Goal: Transaction & Acquisition: Purchase product/service

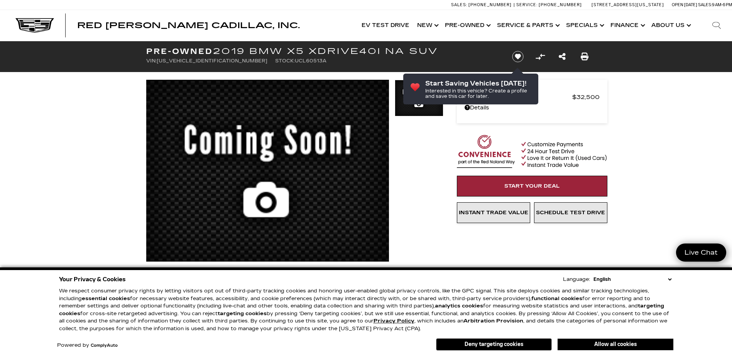
click at [601, 343] on button "Allow all cookies" at bounding box center [615, 345] width 116 height 12
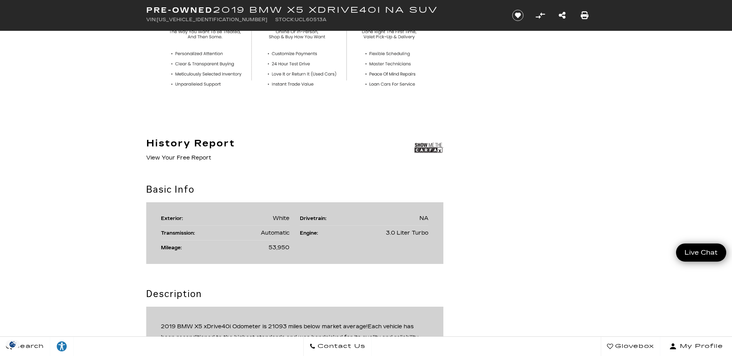
scroll to position [424, 0]
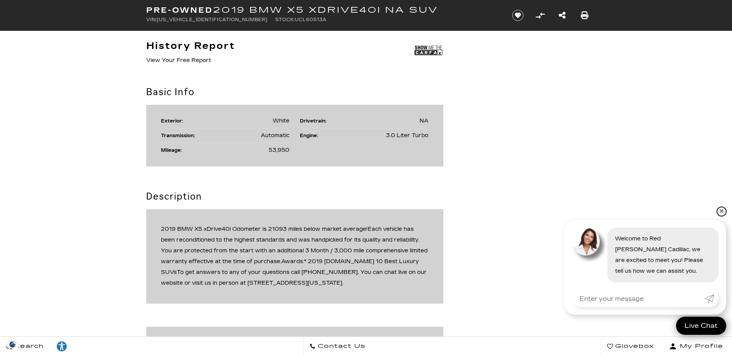
click at [722, 213] on link "✕" at bounding box center [721, 211] width 9 height 9
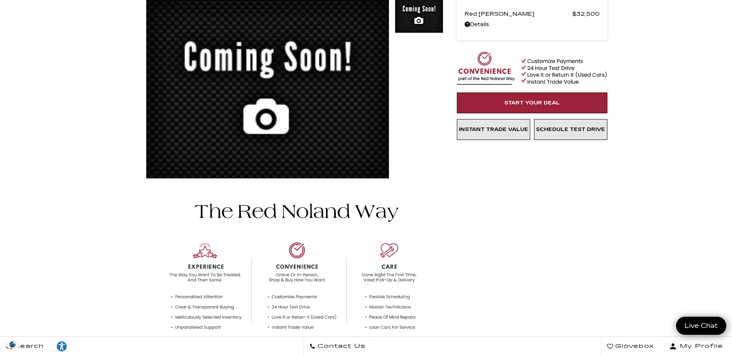
scroll to position [0, 0]
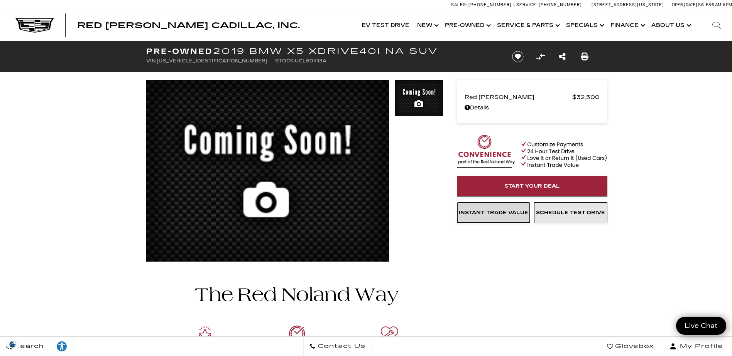
click at [503, 213] on span "Instant Trade Value" at bounding box center [493, 213] width 69 height 6
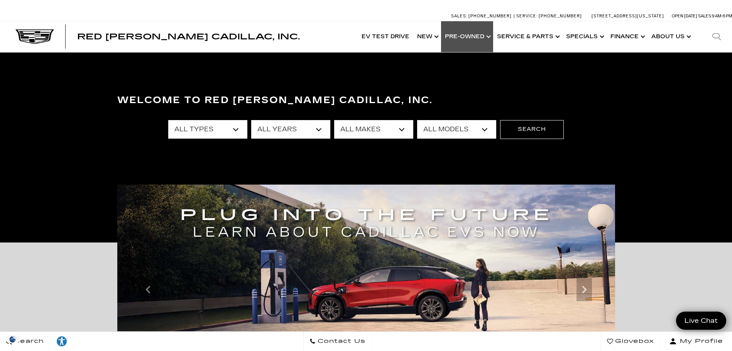
click at [474, 35] on link "Show Pre-Owned" at bounding box center [467, 36] width 52 height 31
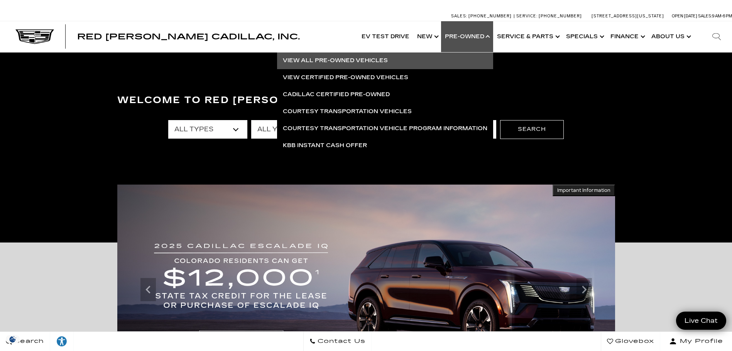
click at [370, 59] on link "View All Pre-Owned Vehicles" at bounding box center [385, 60] width 216 height 17
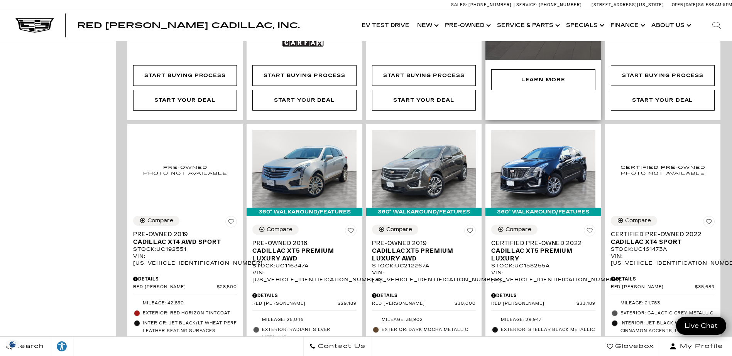
scroll to position [424, 0]
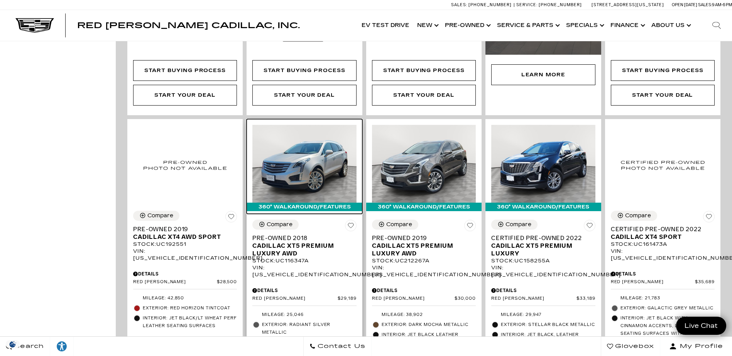
click at [307, 151] on img at bounding box center [304, 164] width 104 height 78
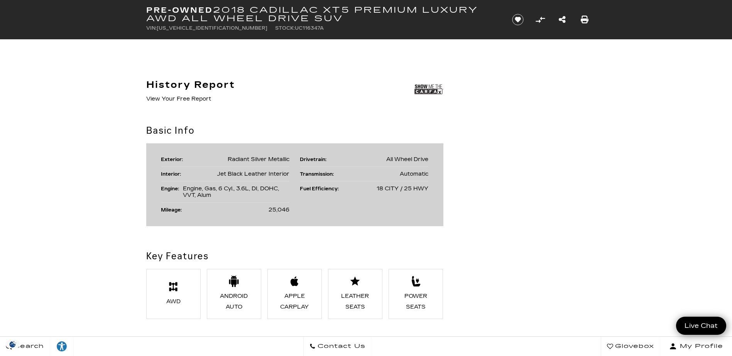
scroll to position [231, 0]
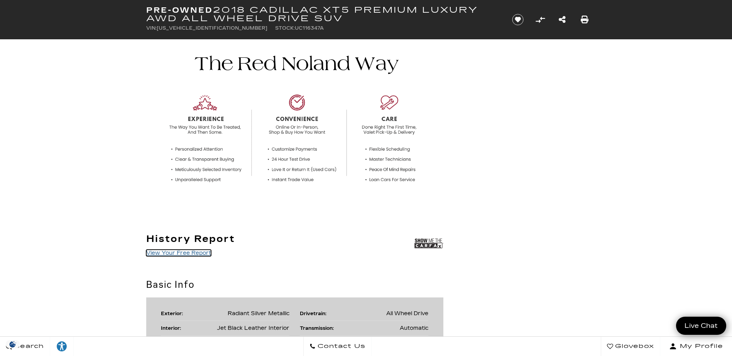
click at [196, 251] on link "View Your Free Report" at bounding box center [178, 253] width 65 height 7
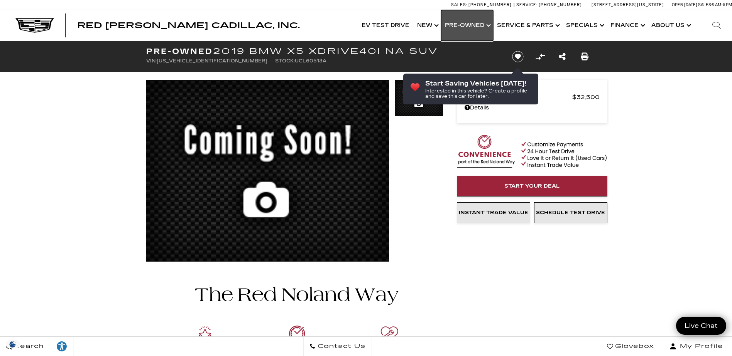
click at [469, 25] on link "Show Pre-Owned" at bounding box center [467, 25] width 52 height 31
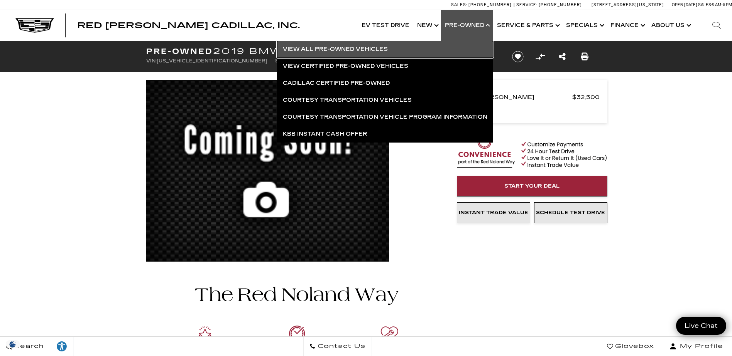
click at [345, 48] on link "View All Pre-Owned Vehicles" at bounding box center [385, 49] width 216 height 17
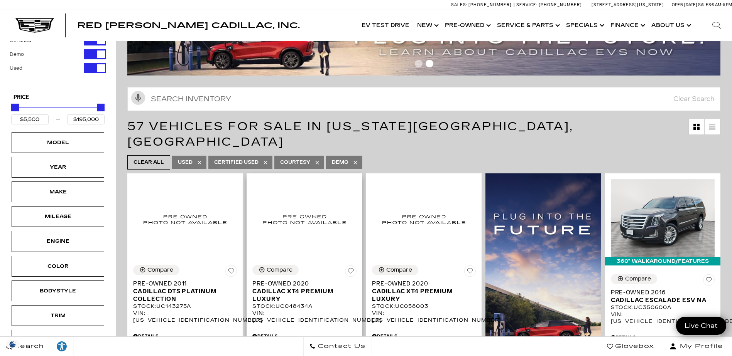
scroll to position [77, 0]
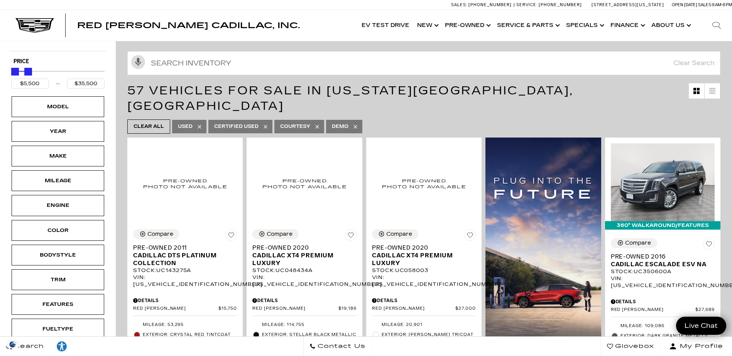
type input "$36,000"
drag, startPoint x: 102, startPoint y: 71, endPoint x: 30, endPoint y: 74, distance: 71.8
click at [30, 74] on div "Maximum Price" at bounding box center [29, 72] width 8 height 8
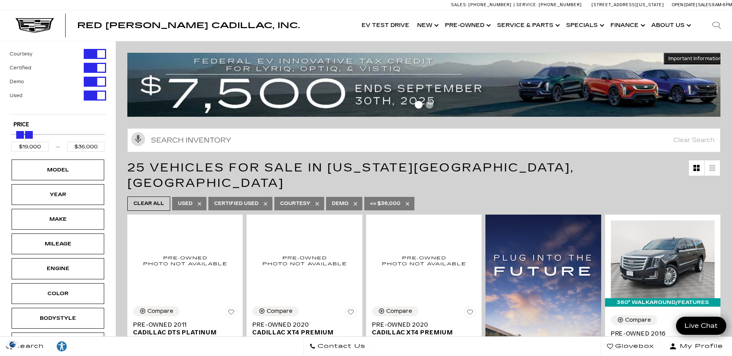
type input "$20,000"
drag, startPoint x: 12, startPoint y: 134, endPoint x: 18, endPoint y: 134, distance: 6.6
click at [18, 134] on div "Minimum Price" at bounding box center [22, 135] width 8 height 8
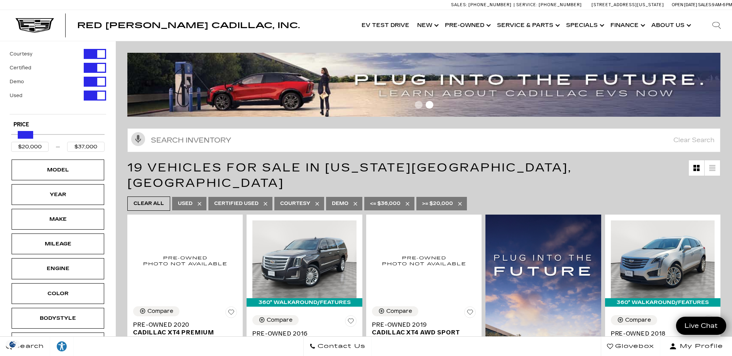
type input "$36,000"
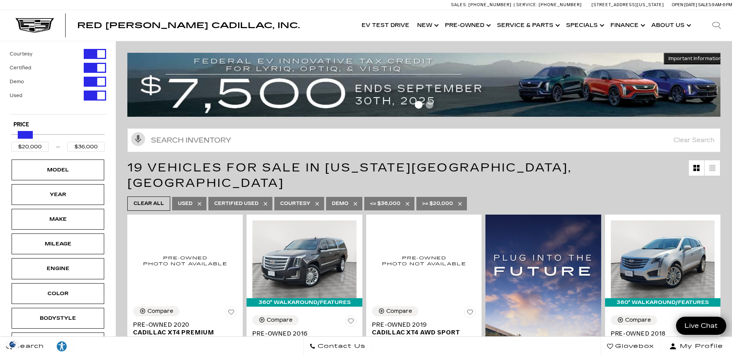
click at [30, 136] on div "Maximum Price" at bounding box center [29, 135] width 8 height 8
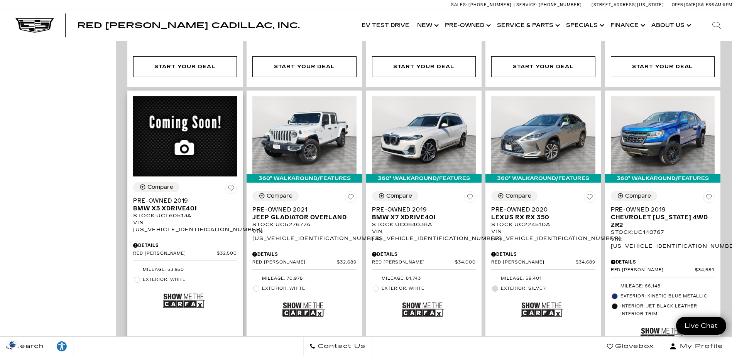
scroll to position [1196, 0]
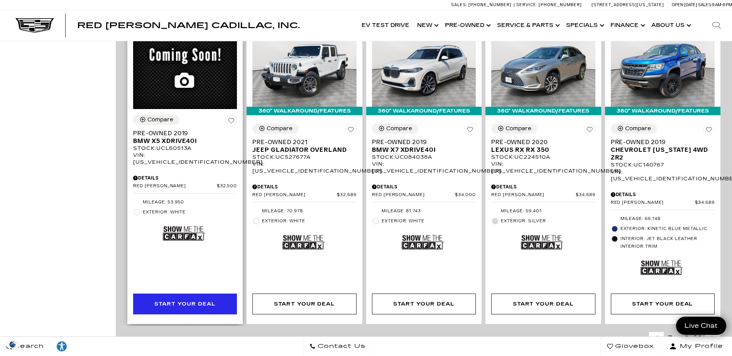
click at [184, 300] on div "Start Your Deal" at bounding box center [184, 304] width 61 height 8
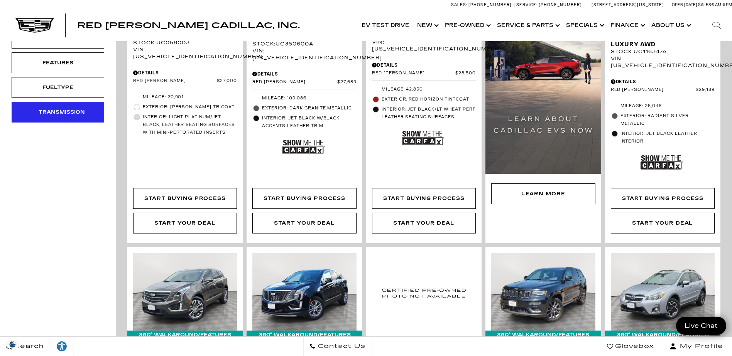
scroll to position [231, 0]
